Goal: Information Seeking & Learning: Find specific page/section

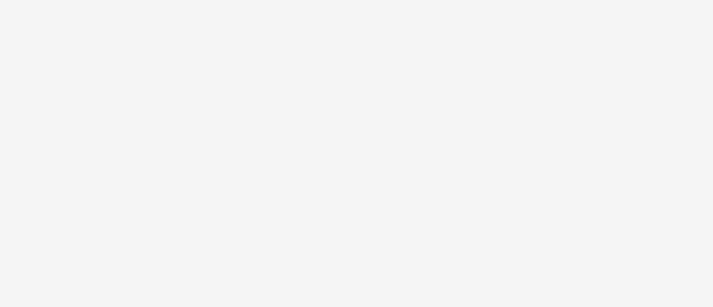
click at [94, 120] on div at bounding box center [356, 153] width 713 height 307
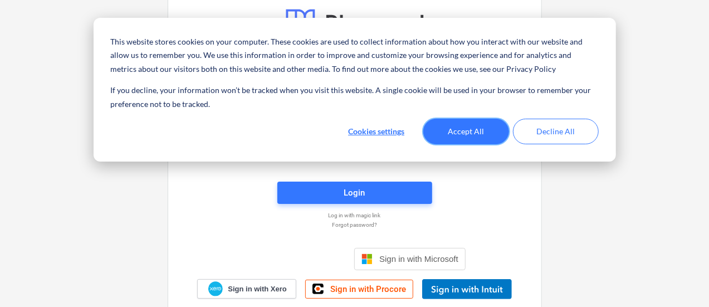
click at [456, 122] on button "Accept All" at bounding box center [466, 132] width 86 height 26
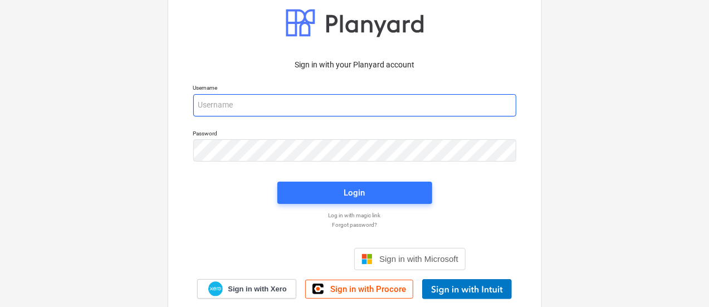
click at [335, 109] on input "email" at bounding box center [354, 105] width 323 height 22
click at [200, 99] on input "email" at bounding box center [354, 105] width 323 height 22
drag, startPoint x: 222, startPoint y: 109, endPoint x: 215, endPoint y: 137, distance: 29.8
click at [222, 109] on input "email" at bounding box center [354, 105] width 323 height 22
click at [293, 101] on input "email" at bounding box center [354, 105] width 323 height 22
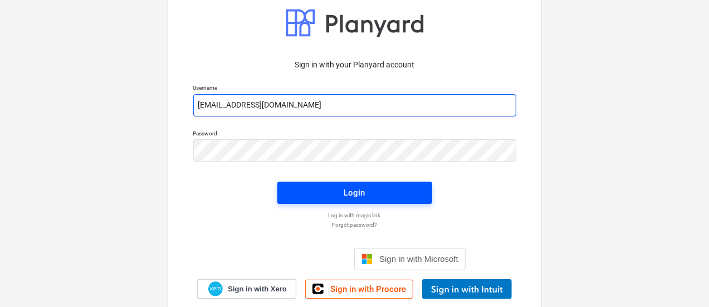
type input "[EMAIL_ADDRESS][DOMAIN_NAME]"
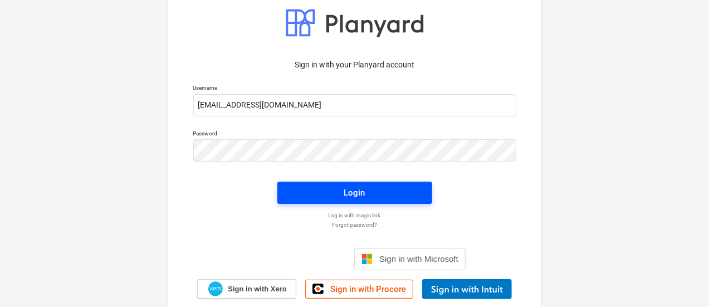
click at [325, 199] on span "Login" at bounding box center [355, 192] width 128 height 14
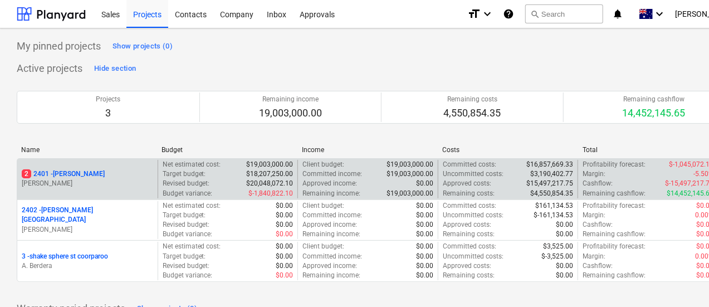
click at [57, 175] on p "2 2401 - [PERSON_NAME]" at bounding box center [63, 173] width 83 height 9
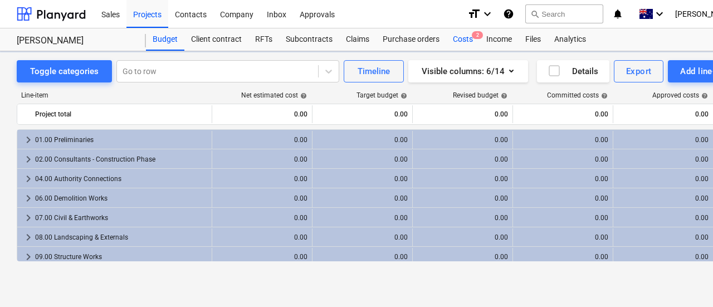
click at [456, 42] on div "Costs 2" at bounding box center [462, 39] width 33 height 22
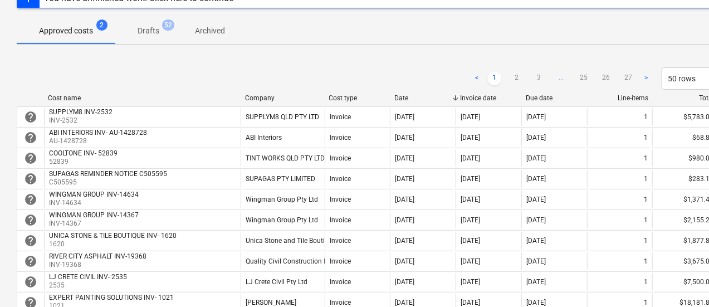
scroll to position [111, 0]
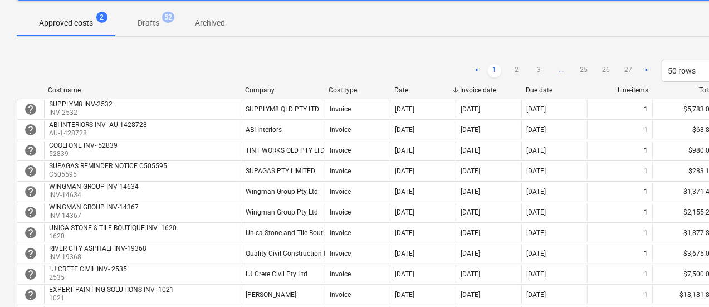
click at [262, 89] on div "Company" at bounding box center [282, 90] width 75 height 8
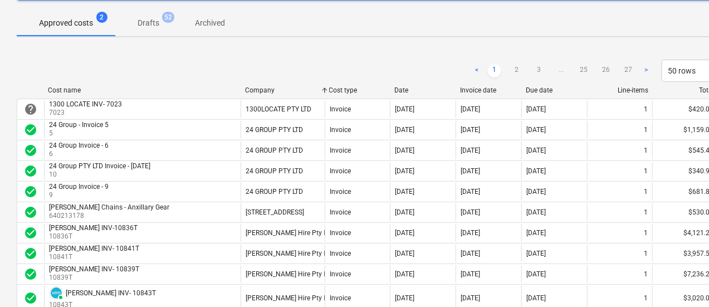
click at [262, 89] on div "Company" at bounding box center [282, 90] width 75 height 8
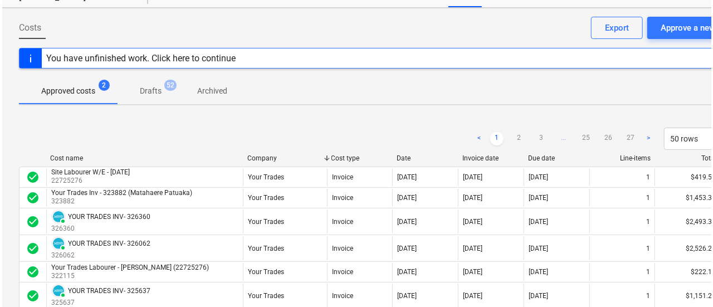
scroll to position [0, 0]
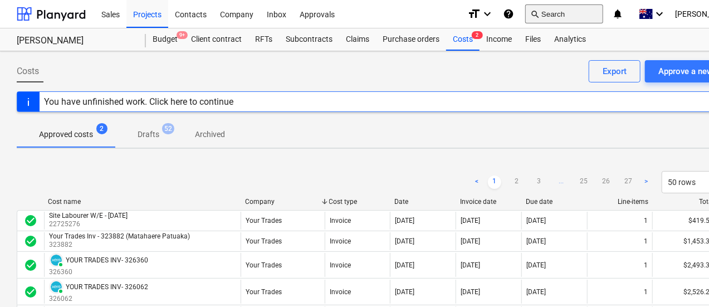
click at [567, 13] on button "search Search" at bounding box center [564, 13] width 78 height 19
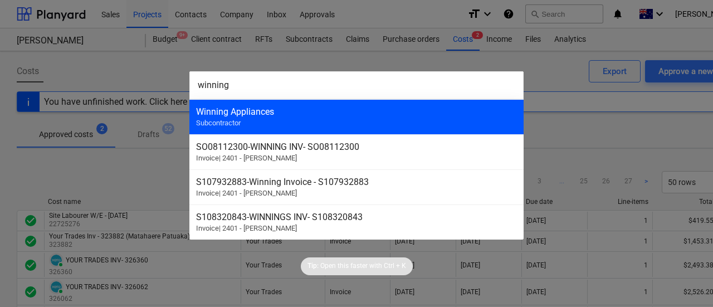
type input "winning"
click at [296, 112] on div "Winning Appliances" at bounding box center [356, 111] width 321 height 11
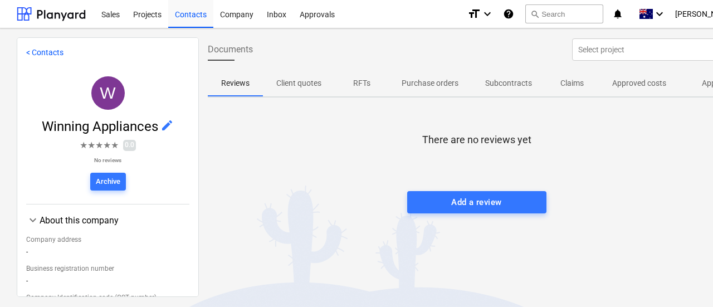
click at [575, 84] on p "Claims" at bounding box center [571, 83] width 27 height 12
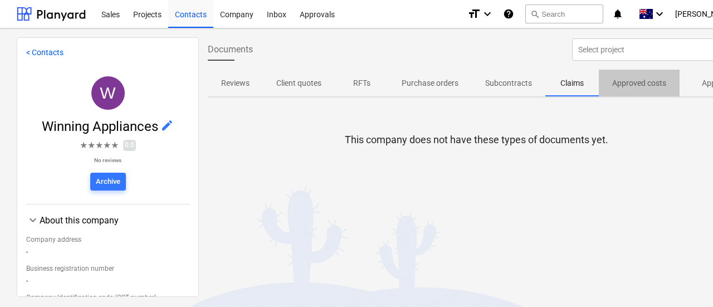
click at [627, 79] on p "Approved costs" at bounding box center [639, 83] width 54 height 12
click at [298, 84] on p "Client quotes" at bounding box center [298, 83] width 45 height 12
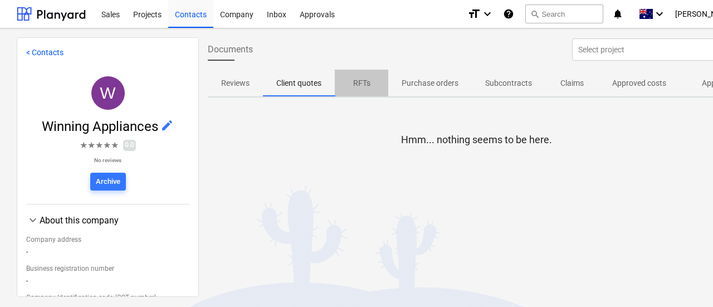
click at [357, 82] on p "RFTs" at bounding box center [361, 83] width 27 height 12
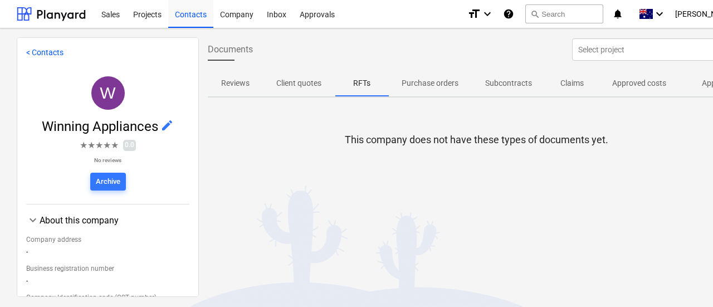
click at [422, 82] on p "Purchase orders" at bounding box center [429, 83] width 57 height 12
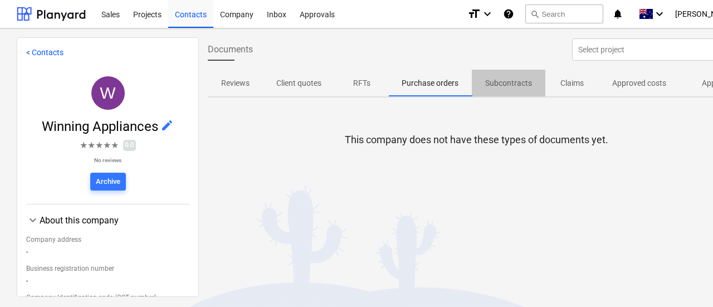
click at [497, 81] on p "Subcontracts" at bounding box center [508, 83] width 47 height 12
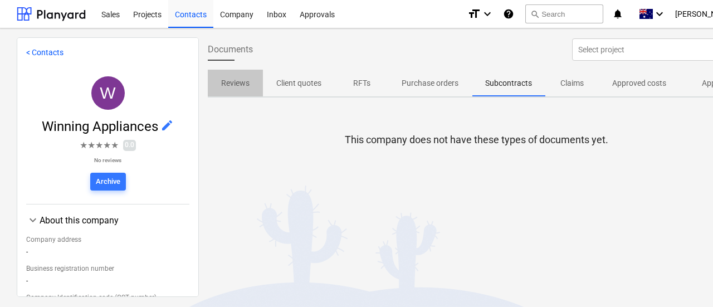
click at [237, 90] on span "Reviews" at bounding box center [235, 83] width 55 height 18
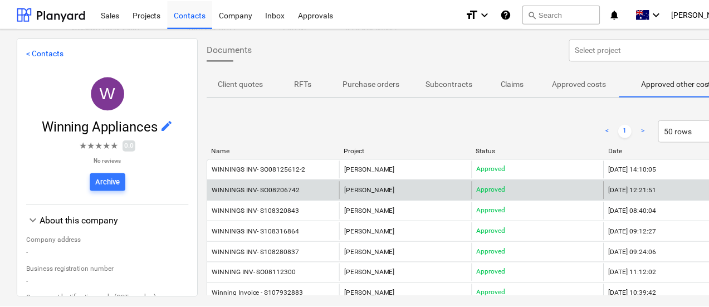
scroll to position [56, 0]
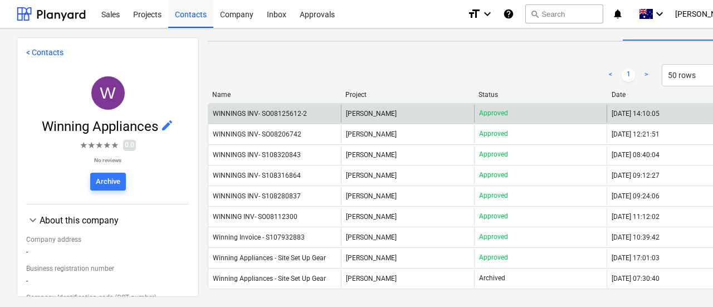
click at [298, 116] on div "WINNINGS INV- SO08125612-2" at bounding box center [260, 114] width 94 height 8
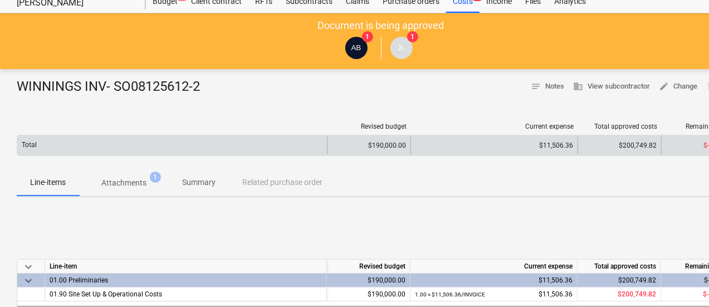
scroll to position [56, 0]
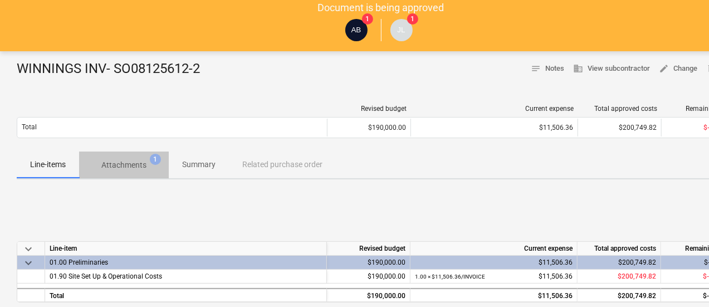
click at [137, 161] on p "Attachments" at bounding box center [123, 165] width 45 height 12
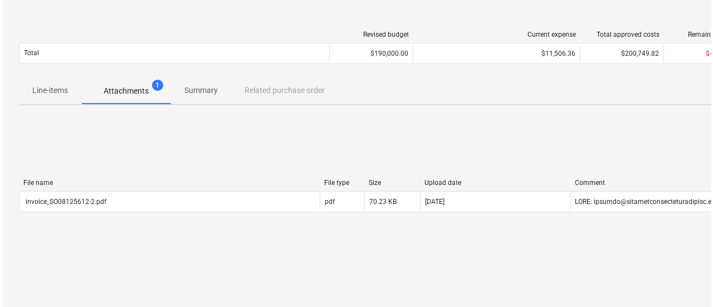
scroll to position [223, 0]
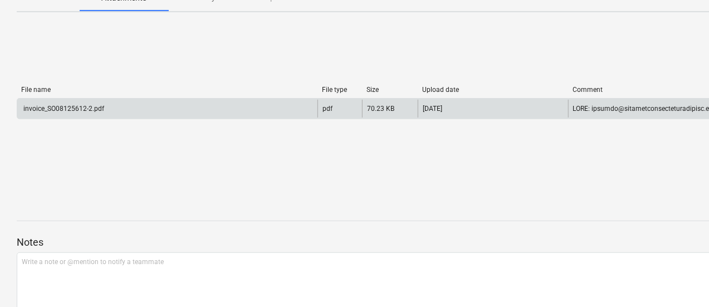
click at [122, 113] on div "invoice_SO08125612-2.pdf" at bounding box center [167, 109] width 300 height 18
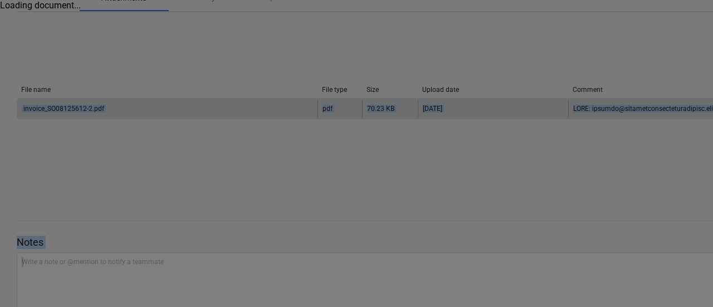
click at [122, 113] on div at bounding box center [356, 153] width 713 height 307
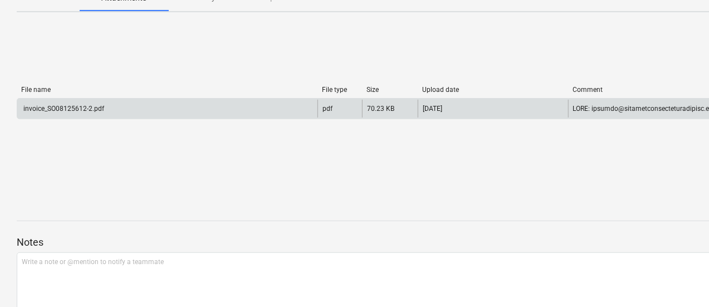
click at [42, 107] on div "invoice_SO08125612-2.pdf" at bounding box center [63, 109] width 82 height 8
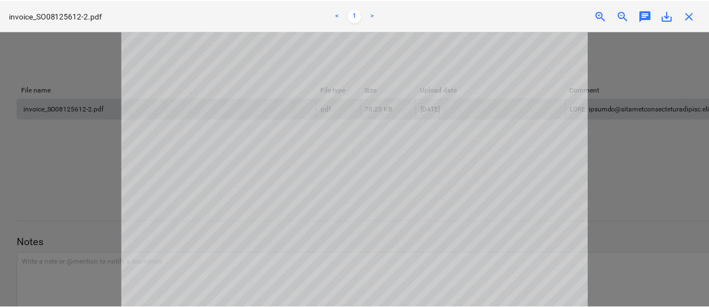
scroll to position [0, 0]
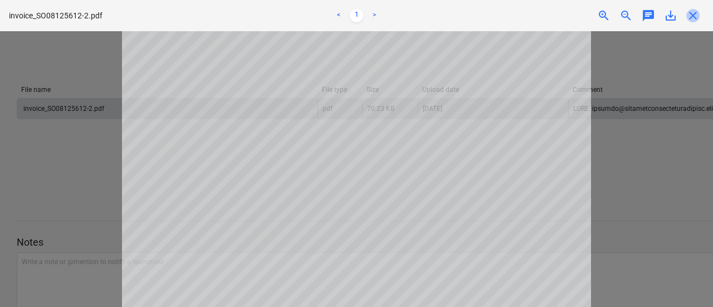
click at [692, 19] on span "close" at bounding box center [692, 15] width 13 height 13
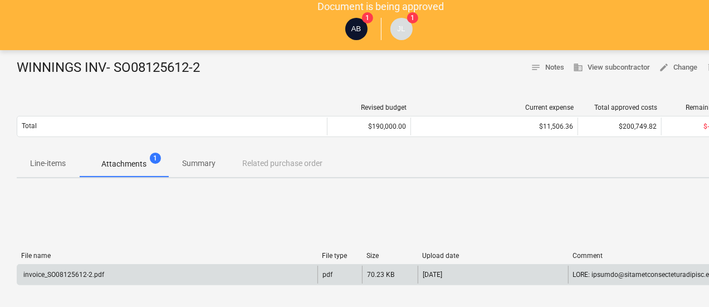
scroll to position [56, 0]
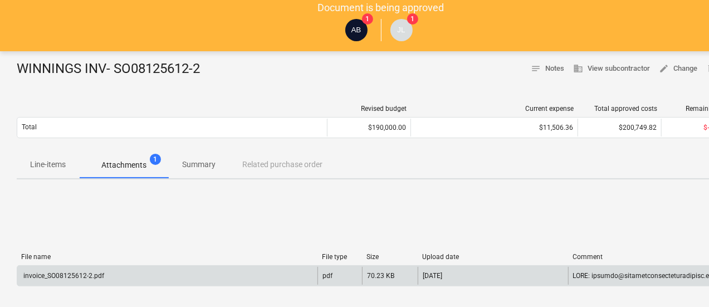
click at [209, 165] on p "Summary" at bounding box center [198, 165] width 33 height 12
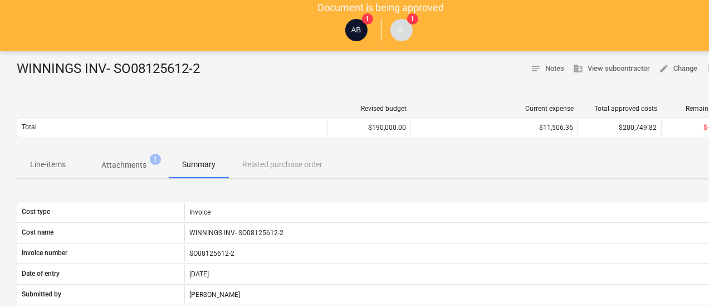
click at [110, 168] on p "Attachments" at bounding box center [123, 165] width 45 height 12
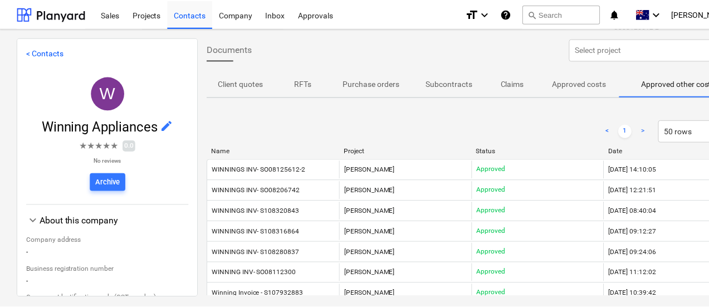
scroll to position [0, 57]
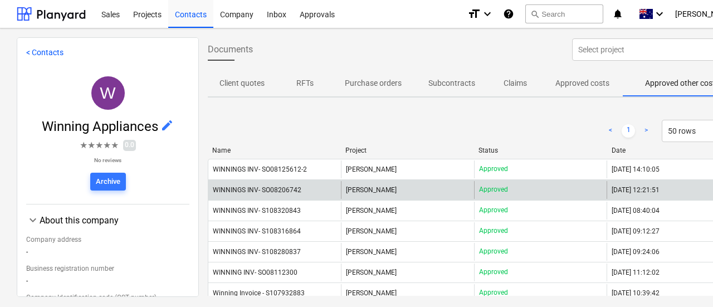
click at [519, 194] on div "Approved" at bounding box center [540, 190] width 132 height 18
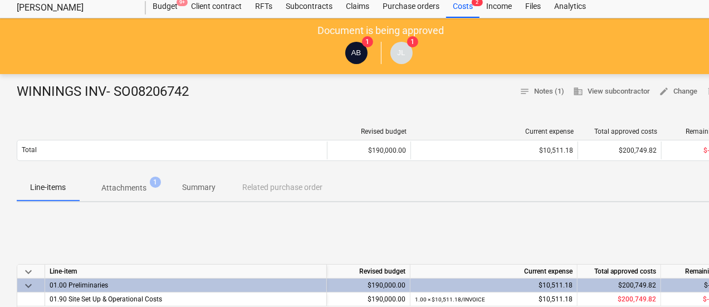
scroll to position [56, 0]
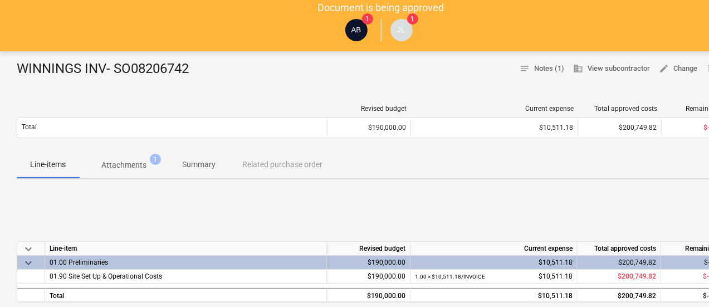
click at [115, 160] on p "Attachments" at bounding box center [123, 165] width 45 height 12
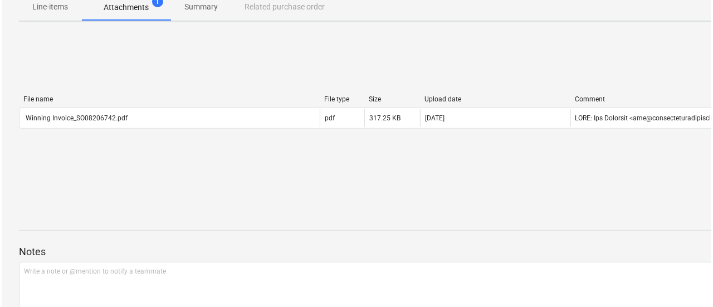
scroll to position [223, 0]
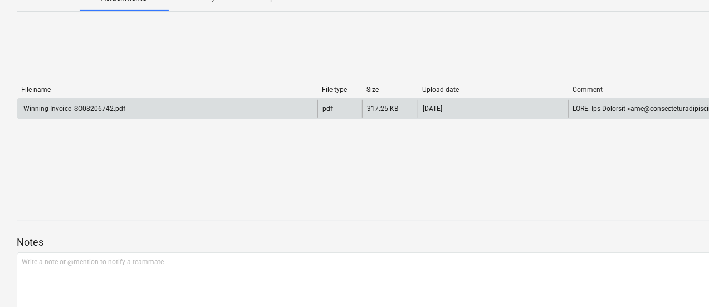
click at [149, 106] on div "Winning Invoice_SO08206742.pdf" at bounding box center [167, 109] width 300 height 18
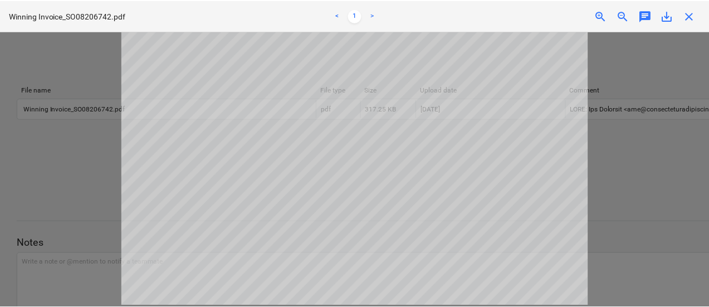
scroll to position [58, 0]
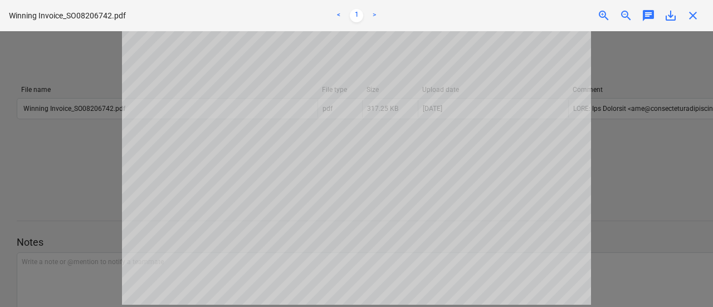
click at [690, 19] on span "close" at bounding box center [692, 15] width 13 height 13
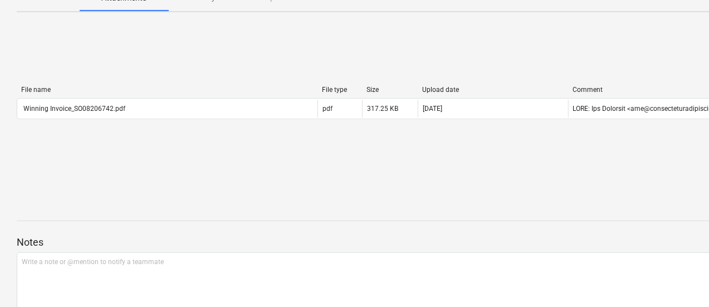
scroll to position [0, 0]
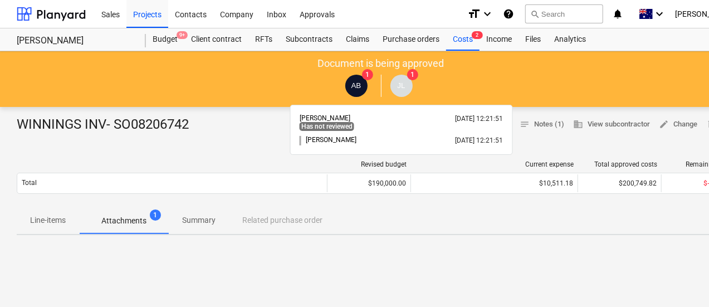
click at [399, 87] on span "JL" at bounding box center [401, 85] width 8 height 8
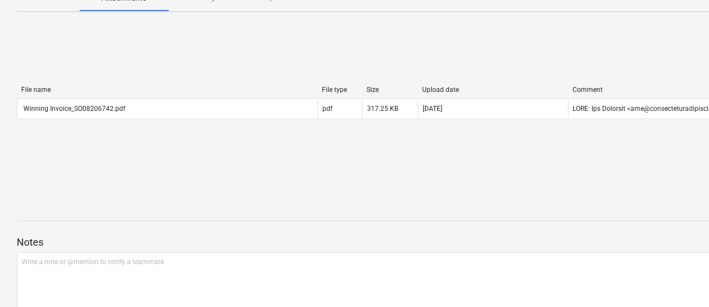
scroll to position [111, 0]
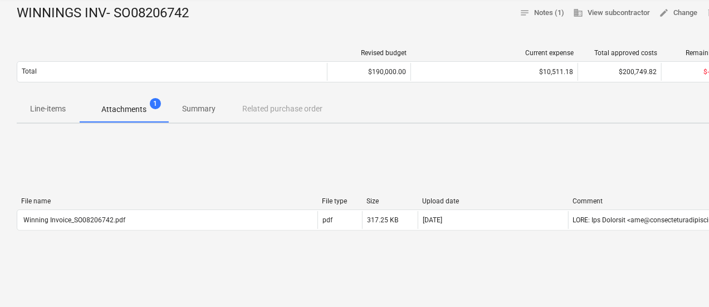
click at [36, 115] on span "Line-items" at bounding box center [48, 109] width 62 height 18
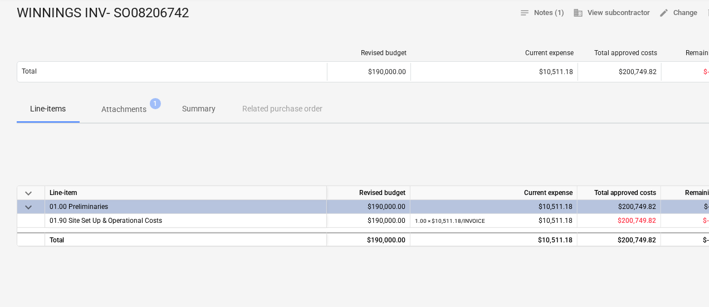
click at [205, 107] on p "Summary" at bounding box center [198, 109] width 33 height 12
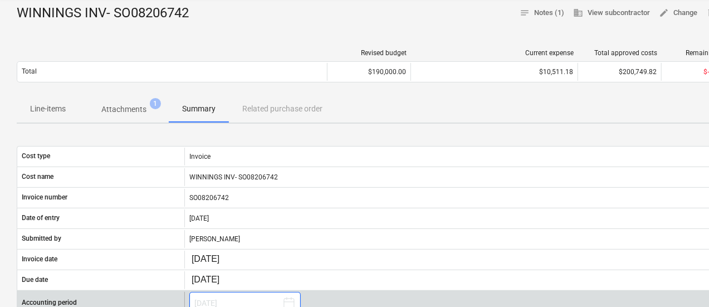
scroll to position [223, 0]
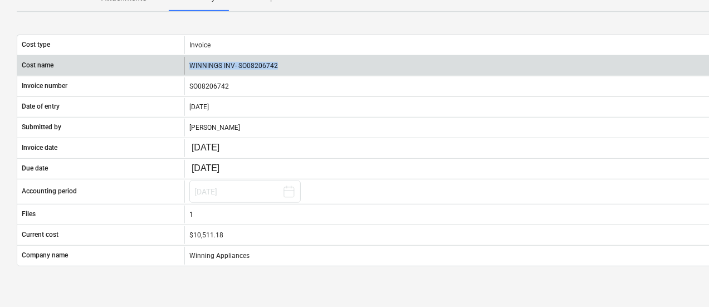
drag, startPoint x: 277, startPoint y: 67, endPoint x: 190, endPoint y: 63, distance: 86.9
click at [190, 63] on div "WINNINGS INV- SO08206742" at bounding box center [464, 66] width 560 height 18
copy div "WINNINGS INV- SO08206742"
click at [277, 65] on div "WINNINGS INV- SO08206742" at bounding box center [464, 66] width 560 height 18
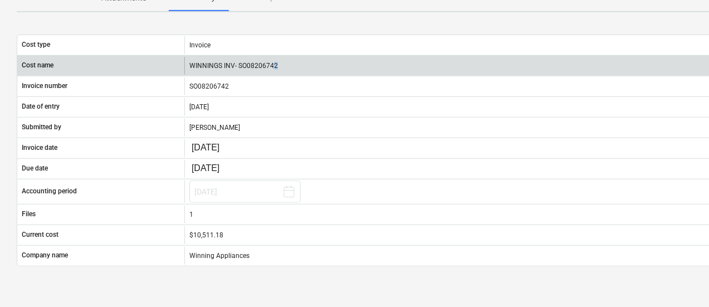
click at [271, 62] on div "WINNINGS INV- SO08206742" at bounding box center [464, 66] width 560 height 18
click at [277, 65] on div "WINNINGS INV- SO08206742" at bounding box center [464, 66] width 560 height 18
drag, startPoint x: 279, startPoint y: 65, endPoint x: 223, endPoint y: 61, distance: 56.4
click at [223, 61] on div "WINNINGS INV- SO08206742" at bounding box center [464, 66] width 560 height 18
copy div "INV- SO08206742"
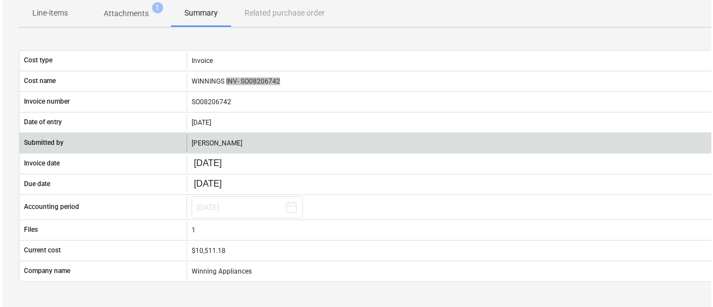
scroll to position [0, 0]
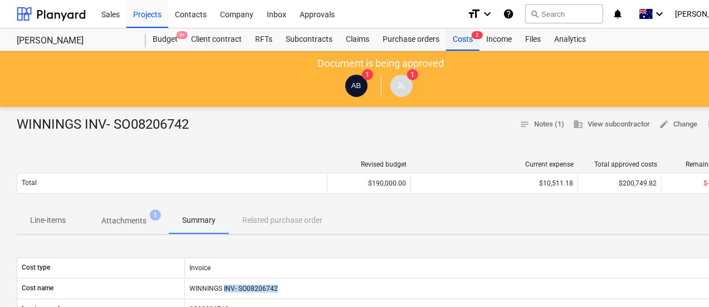
click at [456, 40] on div "Costs 2" at bounding box center [462, 39] width 33 height 22
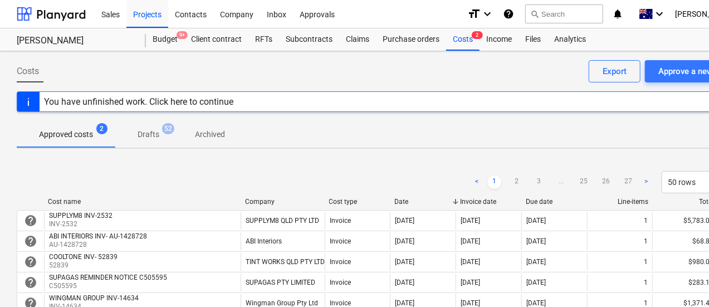
click at [578, 25] on div "search Search" at bounding box center [564, 14] width 78 height 27
click at [579, 21] on button "search Search" at bounding box center [564, 13] width 78 height 19
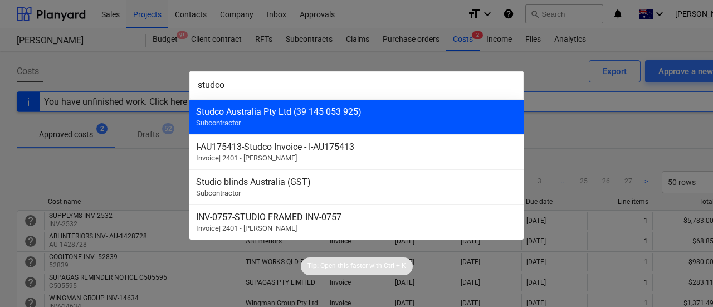
type input "studco"
click at [266, 109] on div "Studco Australia Pty Ltd (39 145 053 925)" at bounding box center [356, 111] width 321 height 11
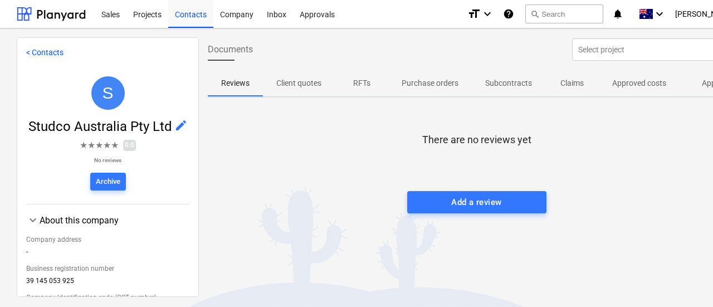
click at [657, 89] on span "Approved costs" at bounding box center [638, 83] width 81 height 18
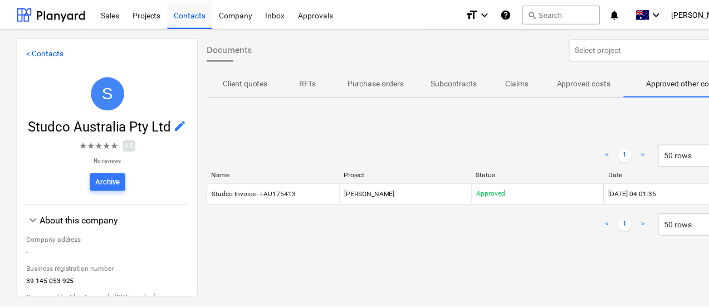
scroll to position [0, 57]
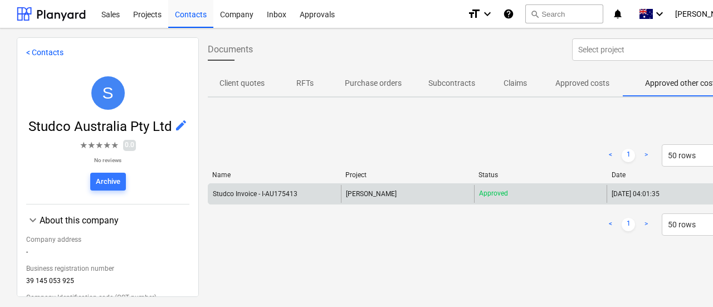
click at [381, 188] on div "[PERSON_NAME]" at bounding box center [407, 194] width 132 height 18
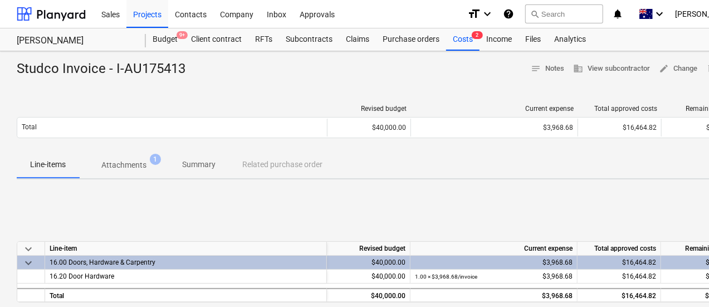
click at [107, 89] on div "Studco Invoice - I-AU175413 notes Notes business View subcontractor edit Change…" at bounding box center [381, 290] width 762 height 478
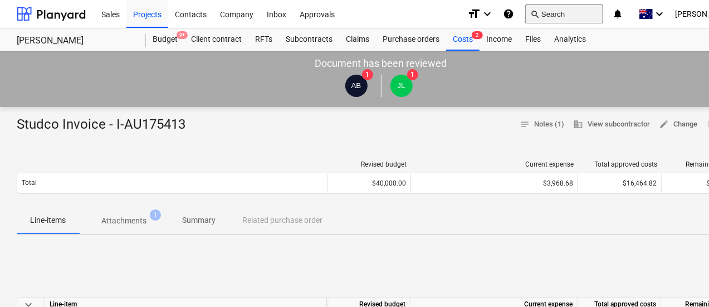
click at [595, 17] on button "search Search" at bounding box center [564, 13] width 78 height 19
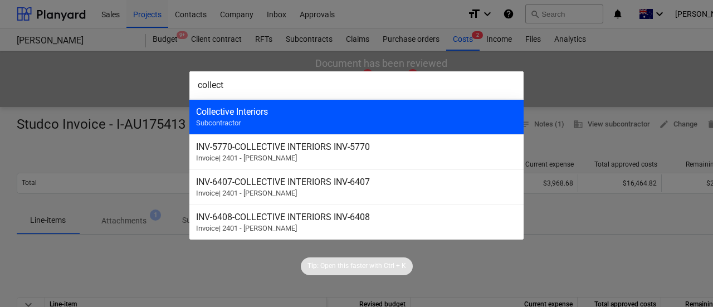
type input "collect"
click at [296, 121] on div "Collective Interiors Subcontractor" at bounding box center [356, 116] width 334 height 35
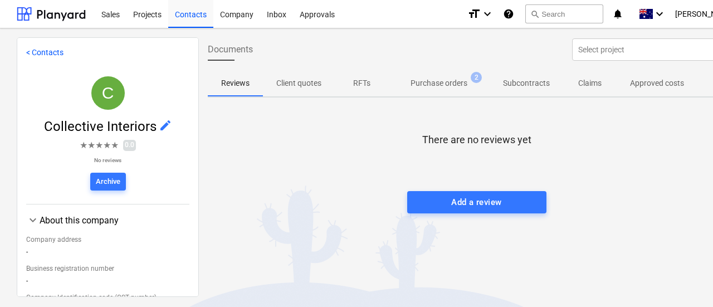
click at [685, 80] on span "Approved costs" at bounding box center [656, 83] width 81 height 18
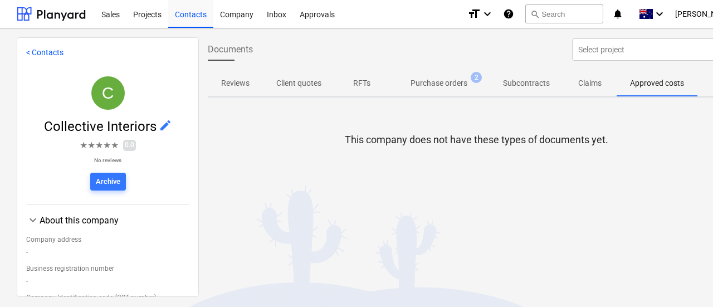
click at [671, 83] on p "Approved costs" at bounding box center [657, 83] width 54 height 12
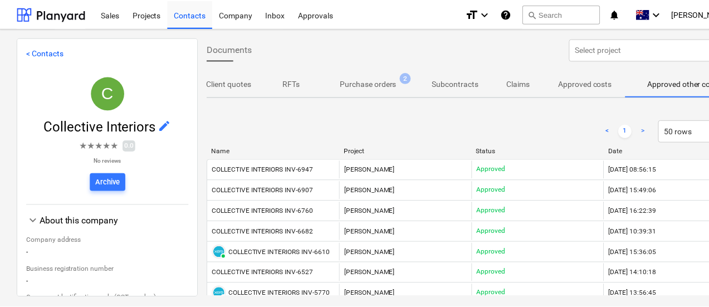
scroll to position [0, 75]
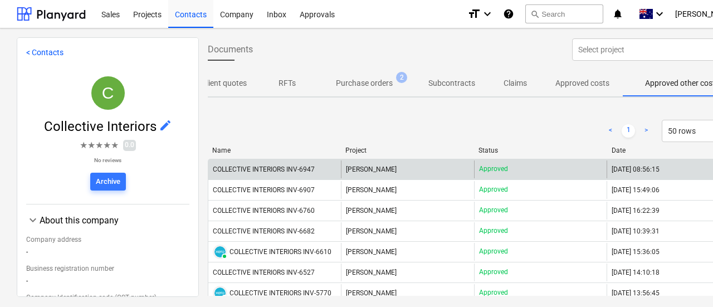
click at [327, 164] on div "COLLECTIVE INTERIORS INV-6947" at bounding box center [274, 169] width 132 height 18
